Goal: Navigation & Orientation: Understand site structure

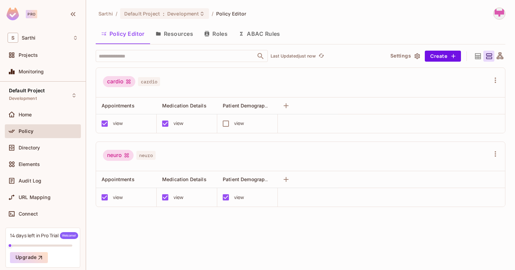
click at [177, 27] on button "Resources" at bounding box center [174, 33] width 48 height 17
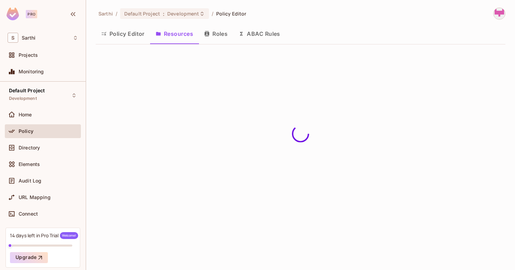
click at [222, 34] on button "Roles" at bounding box center [215, 33] width 34 height 17
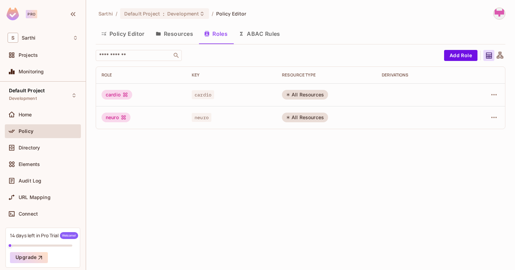
click at [184, 30] on button "Resources" at bounding box center [174, 33] width 48 height 17
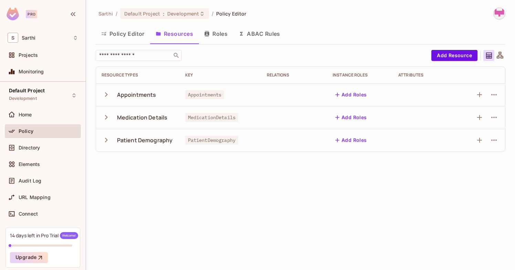
click at [114, 31] on button "Policy Editor" at bounding box center [123, 33] width 54 height 17
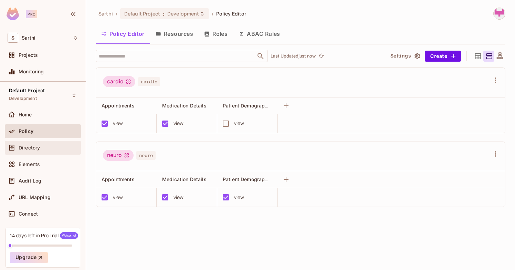
click at [46, 142] on div "Directory" at bounding box center [43, 148] width 76 height 14
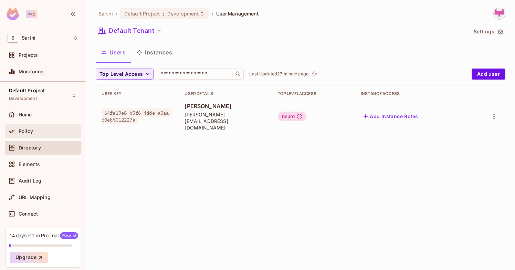
click at [38, 132] on div "Policy" at bounding box center [49, 131] width 60 height 6
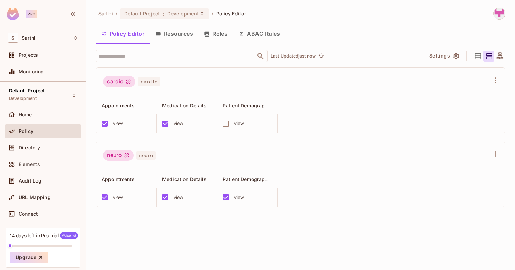
click at [171, 34] on button "Resources" at bounding box center [174, 33] width 48 height 17
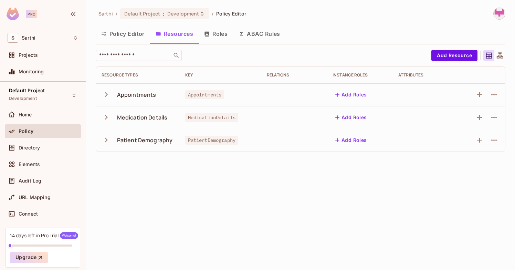
click at [220, 28] on button "Roles" at bounding box center [215, 33] width 34 height 17
